Goal: Use online tool/utility: Utilize a website feature to perform a specific function

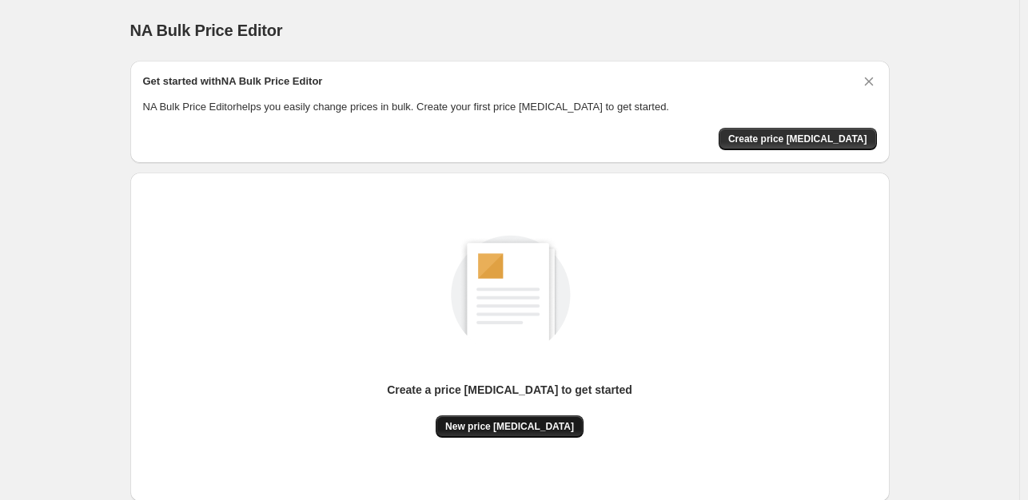
click at [556, 423] on span "New price [MEDICAL_DATA]" at bounding box center [509, 426] width 129 height 13
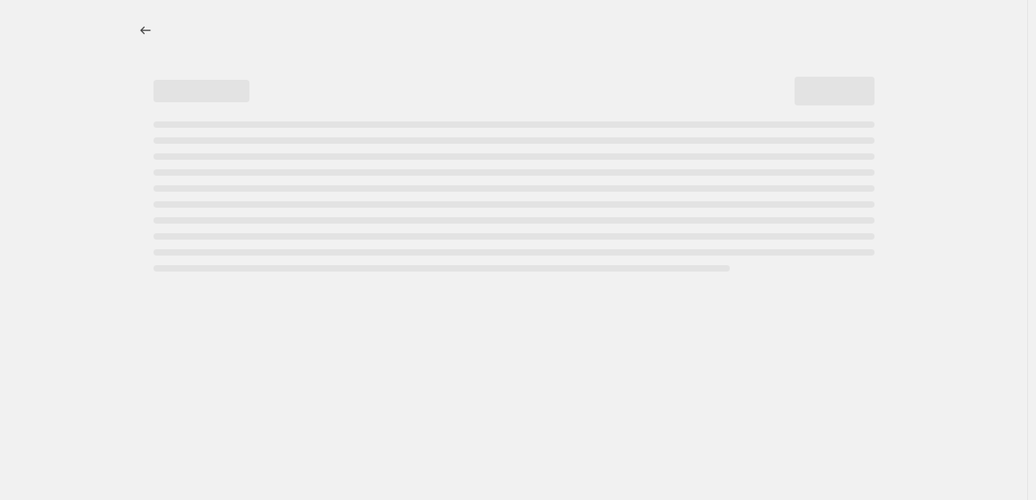
select select "percentage"
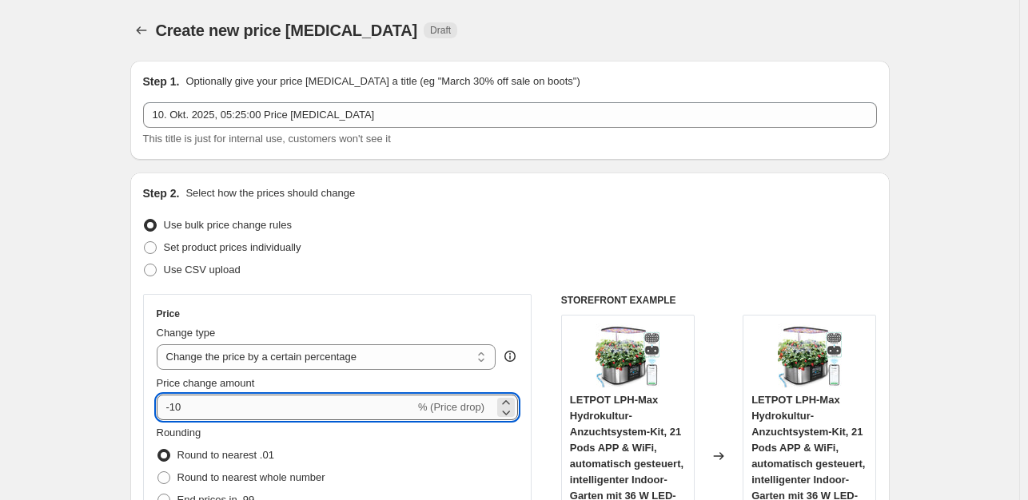
click at [249, 412] on input "-10" at bounding box center [286, 408] width 258 height 26
type input "-1"
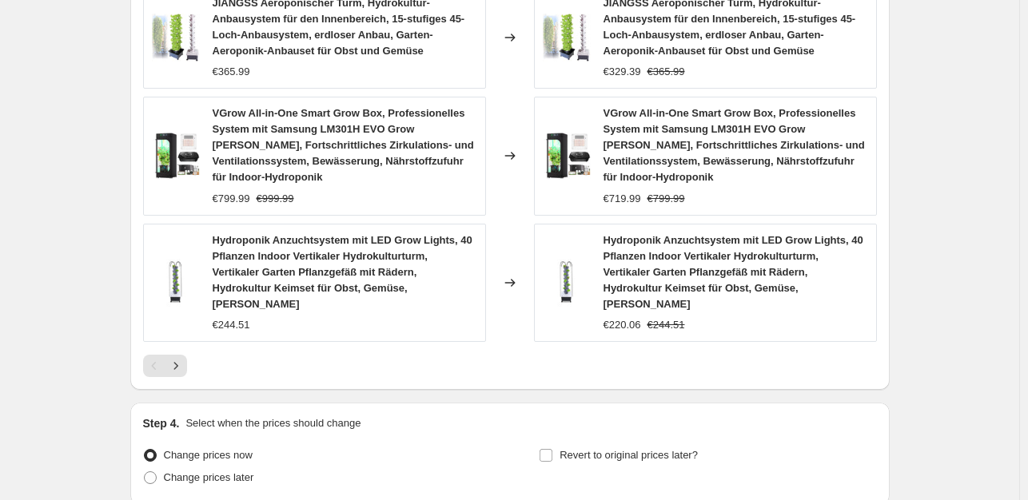
scroll to position [1282, 0]
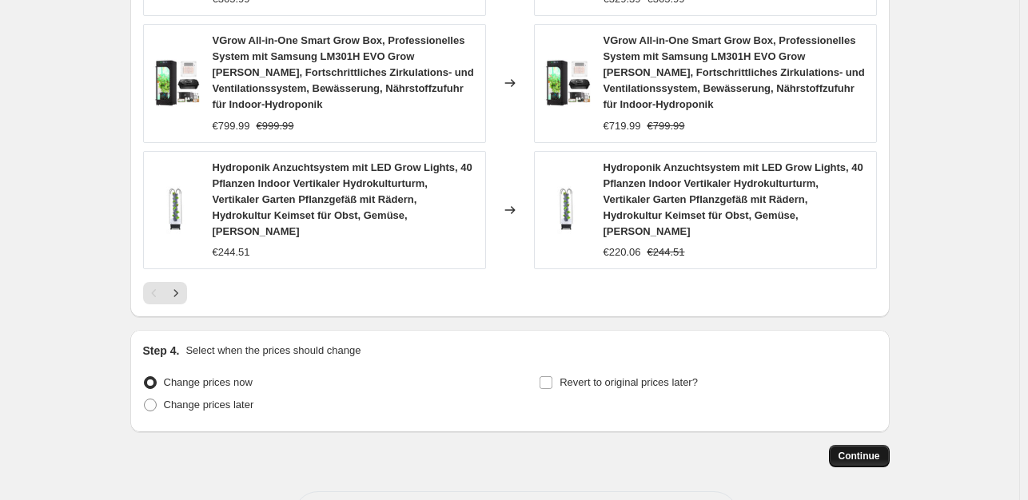
type input "-35"
click at [866, 450] on span "Continue" at bounding box center [859, 456] width 42 height 13
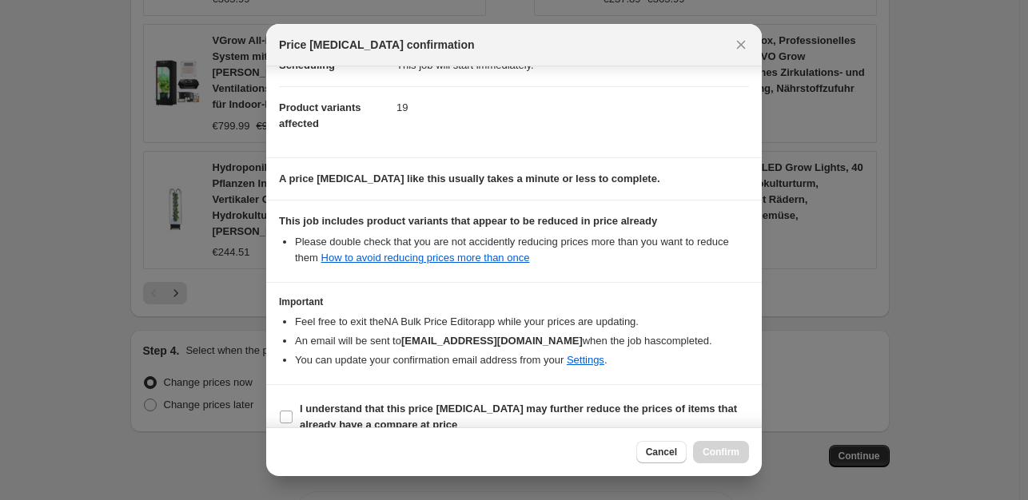
scroll to position [171, 0]
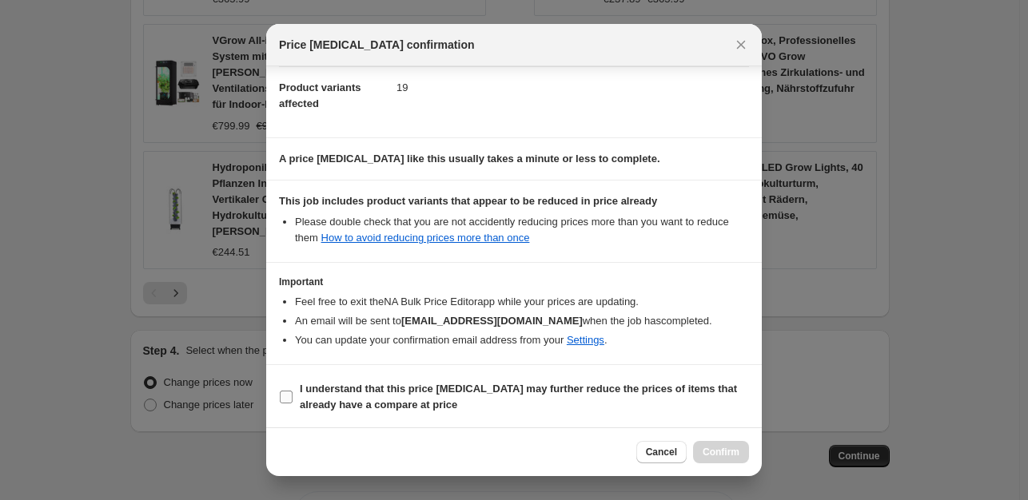
click at [288, 394] on input "I understand that this price [MEDICAL_DATA] may further reduce the prices of it…" at bounding box center [286, 397] width 13 height 13
checkbox input "true"
click at [713, 442] on button "Confirm" at bounding box center [721, 452] width 56 height 22
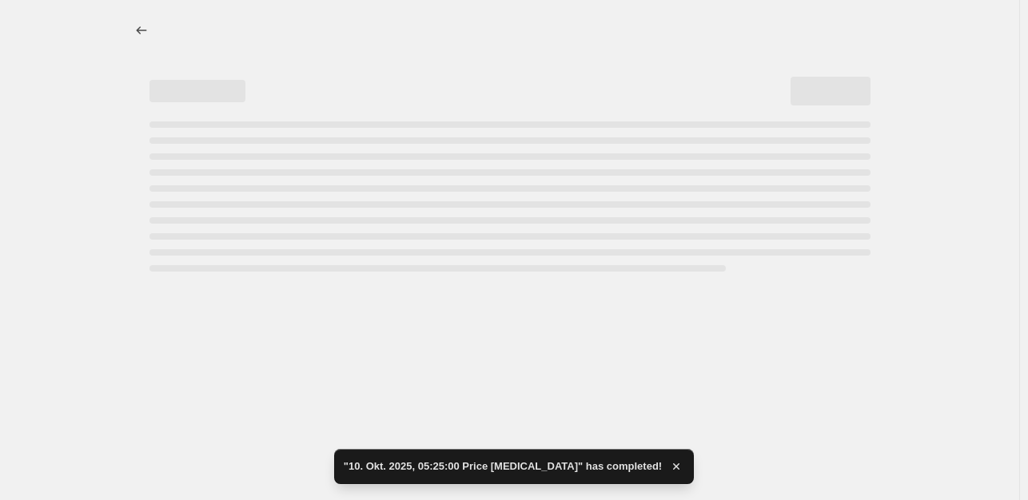
select select "percentage"
